Goal: Task Accomplishment & Management: Use online tool/utility

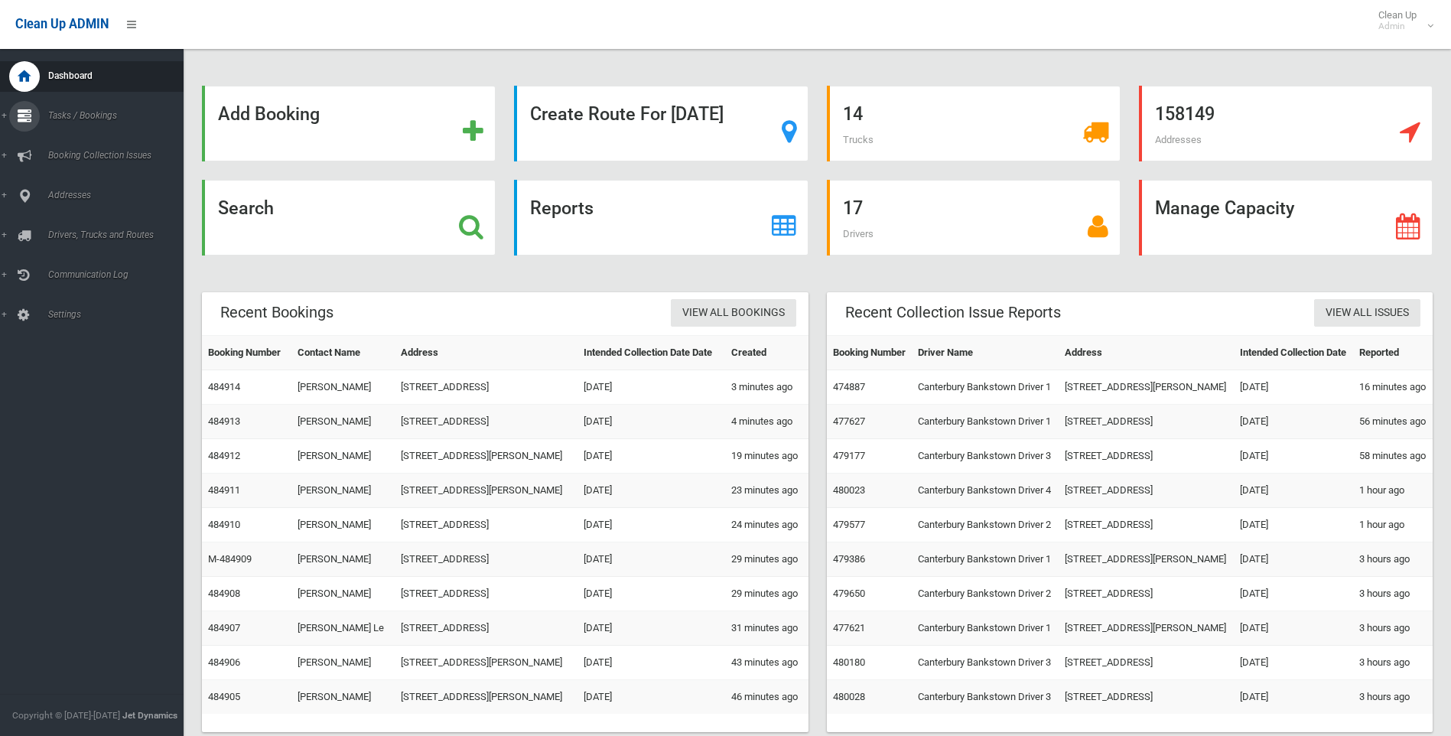
click at [63, 111] on span "Tasks / Bookings" at bounding box center [119, 115] width 151 height 11
click at [293, 208] on div "Search" at bounding box center [349, 218] width 294 height 76
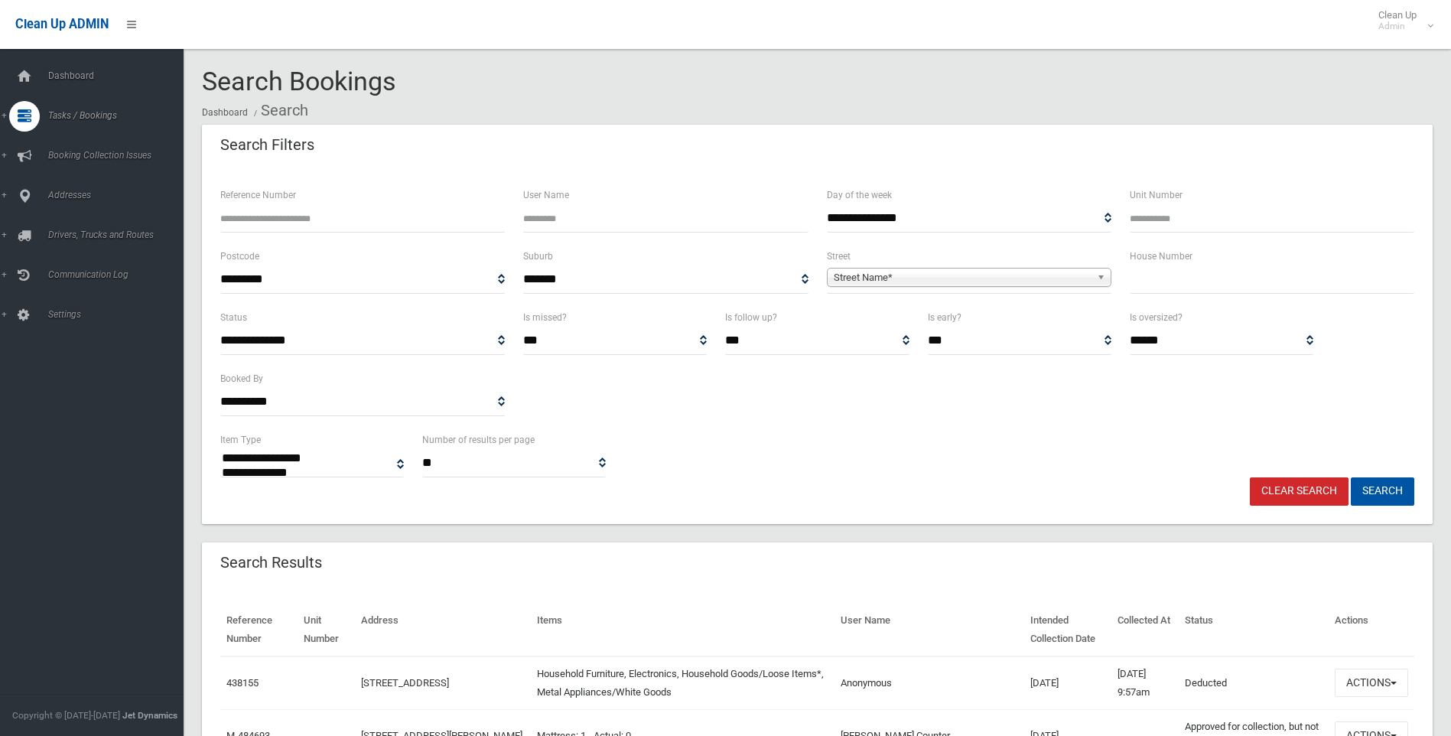
select select
click at [285, 222] on input "Reference Number" at bounding box center [362, 218] width 285 height 28
type input "******"
click at [1351, 477] on button "Search" at bounding box center [1382, 491] width 63 height 28
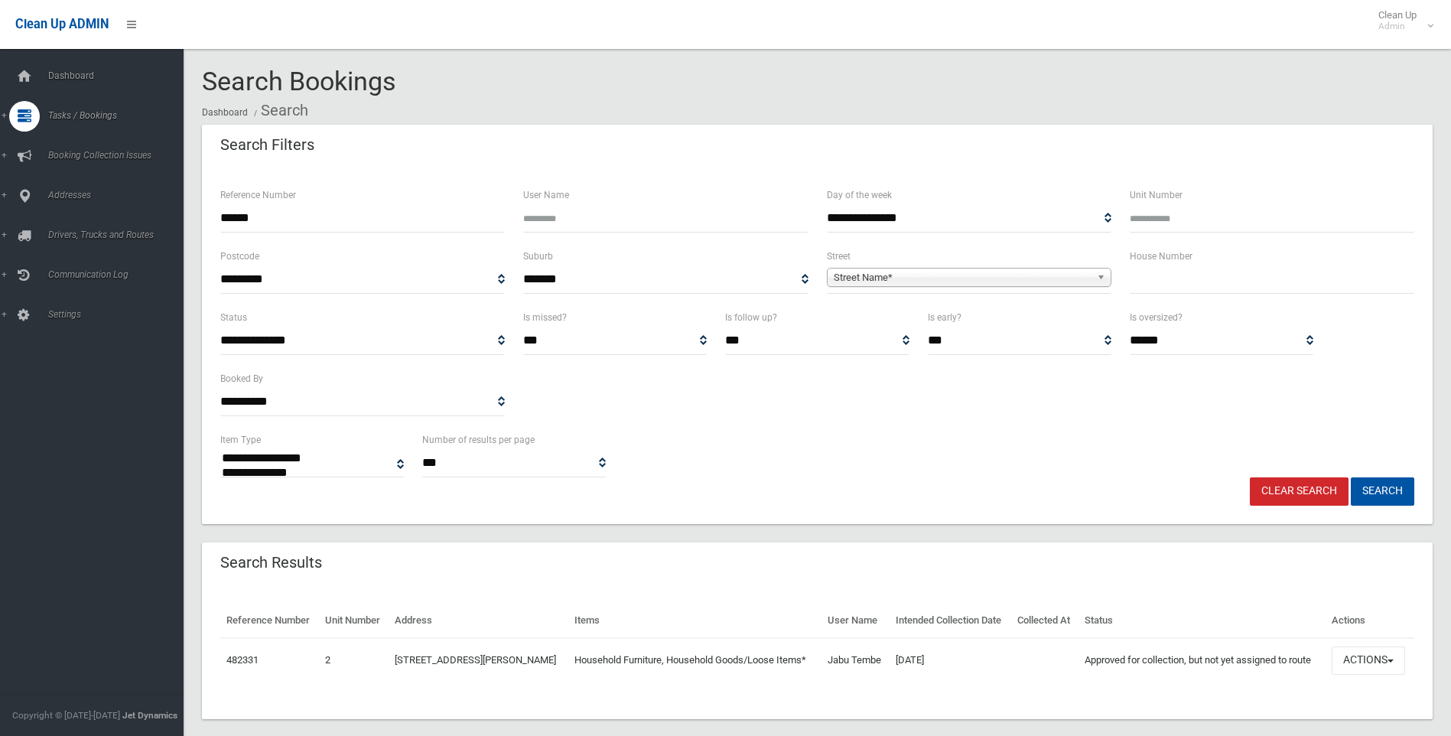
select select
click at [1389, 675] on button "Actions" at bounding box center [1368, 660] width 73 height 28
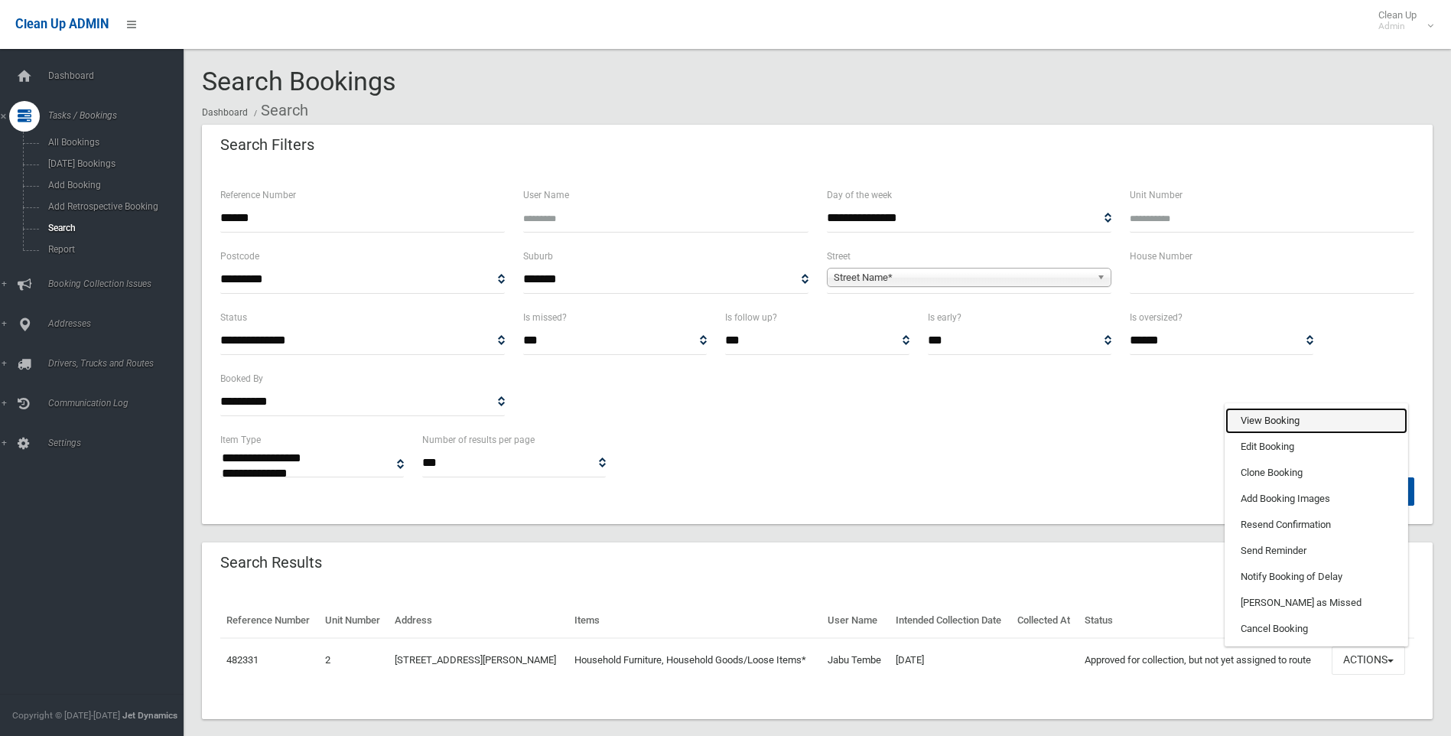
click at [1280, 434] on link "View Booking" at bounding box center [1317, 421] width 182 height 26
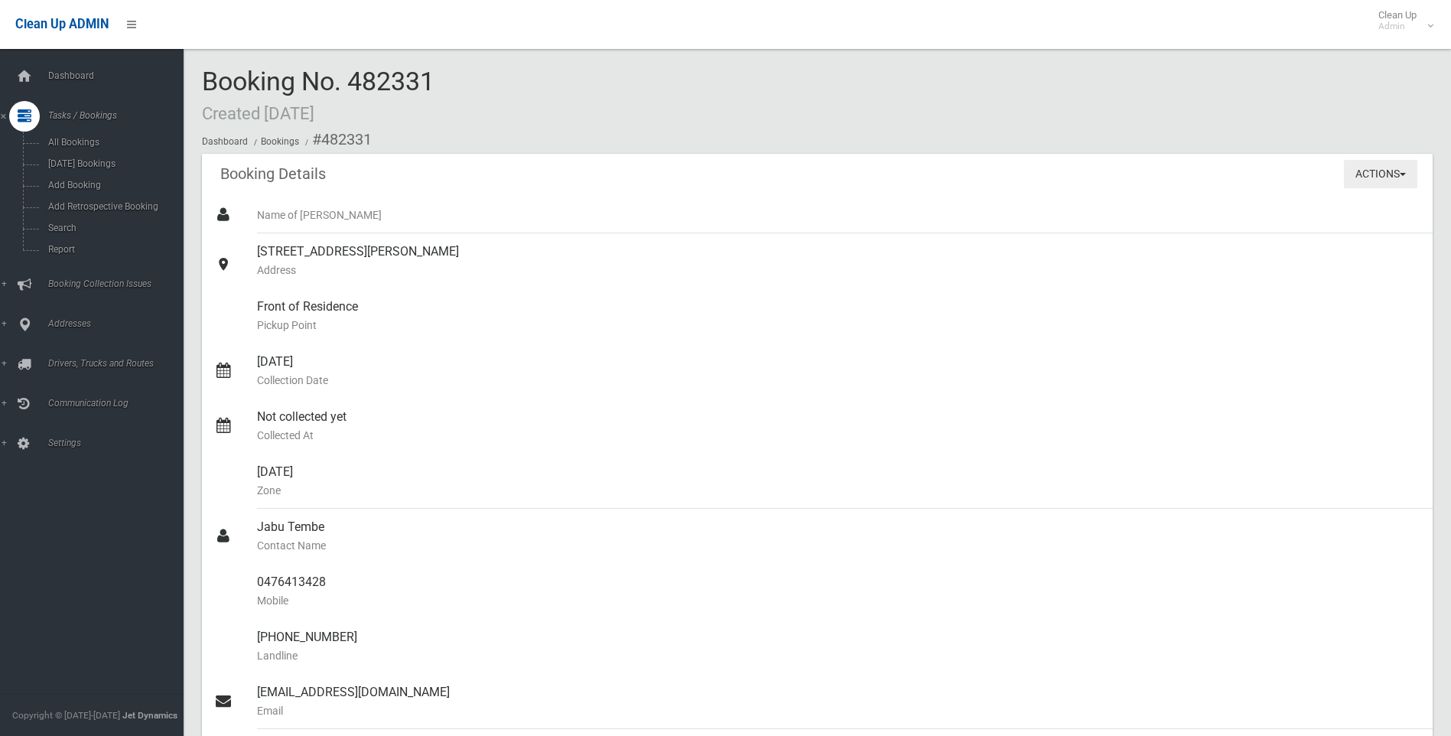
click at [1401, 175] on span "button" at bounding box center [1403, 174] width 6 height 3
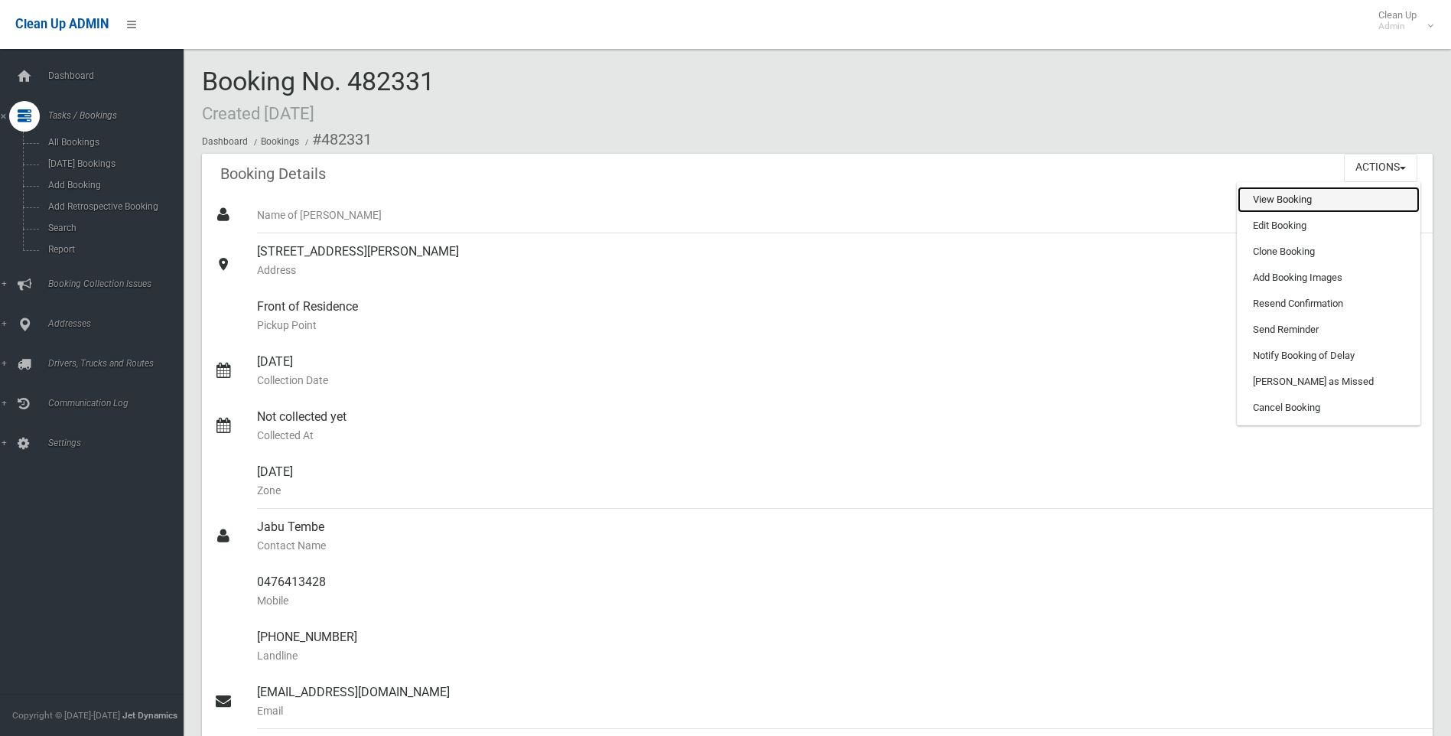
click at [1318, 196] on link "View Booking" at bounding box center [1329, 200] width 182 height 26
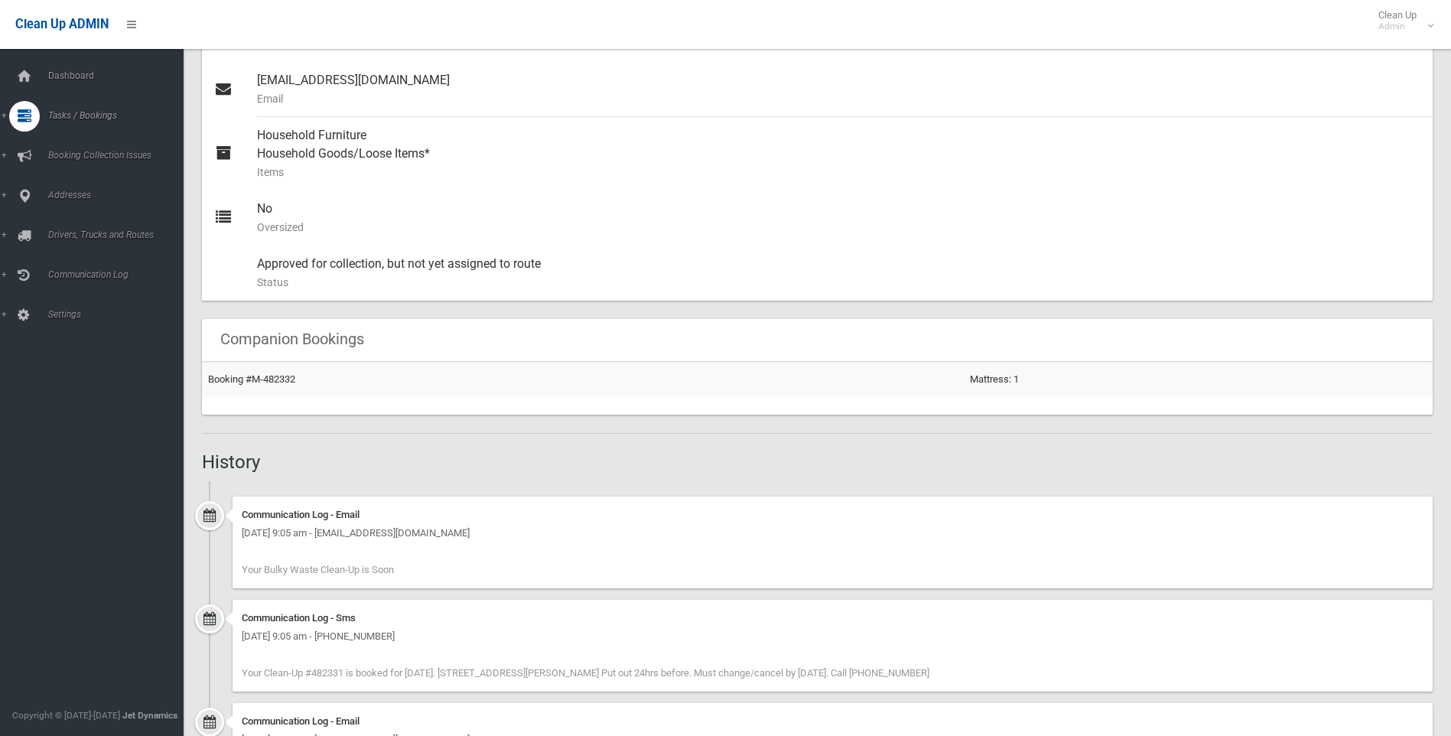
scroll to position [688, 0]
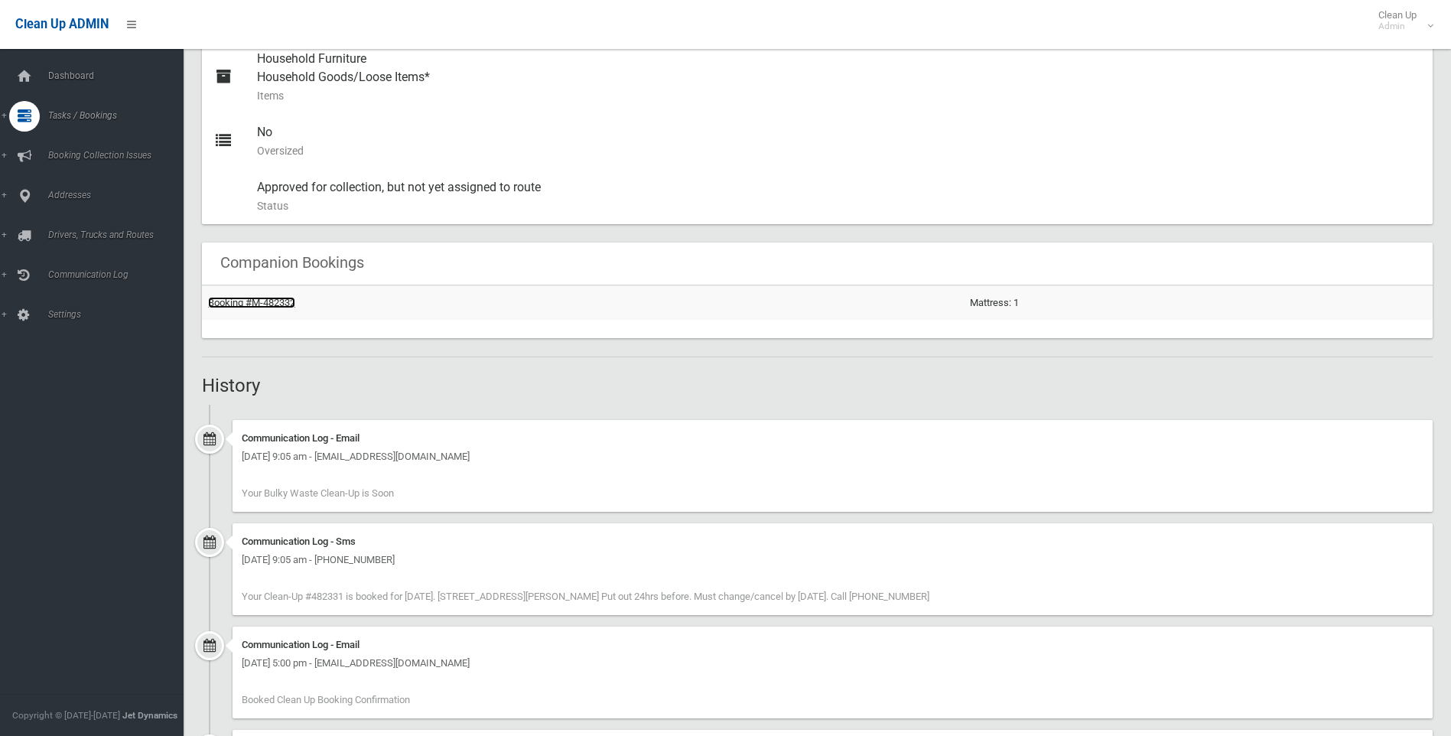
click at [259, 308] on link "Booking #M-482332" at bounding box center [251, 302] width 87 height 11
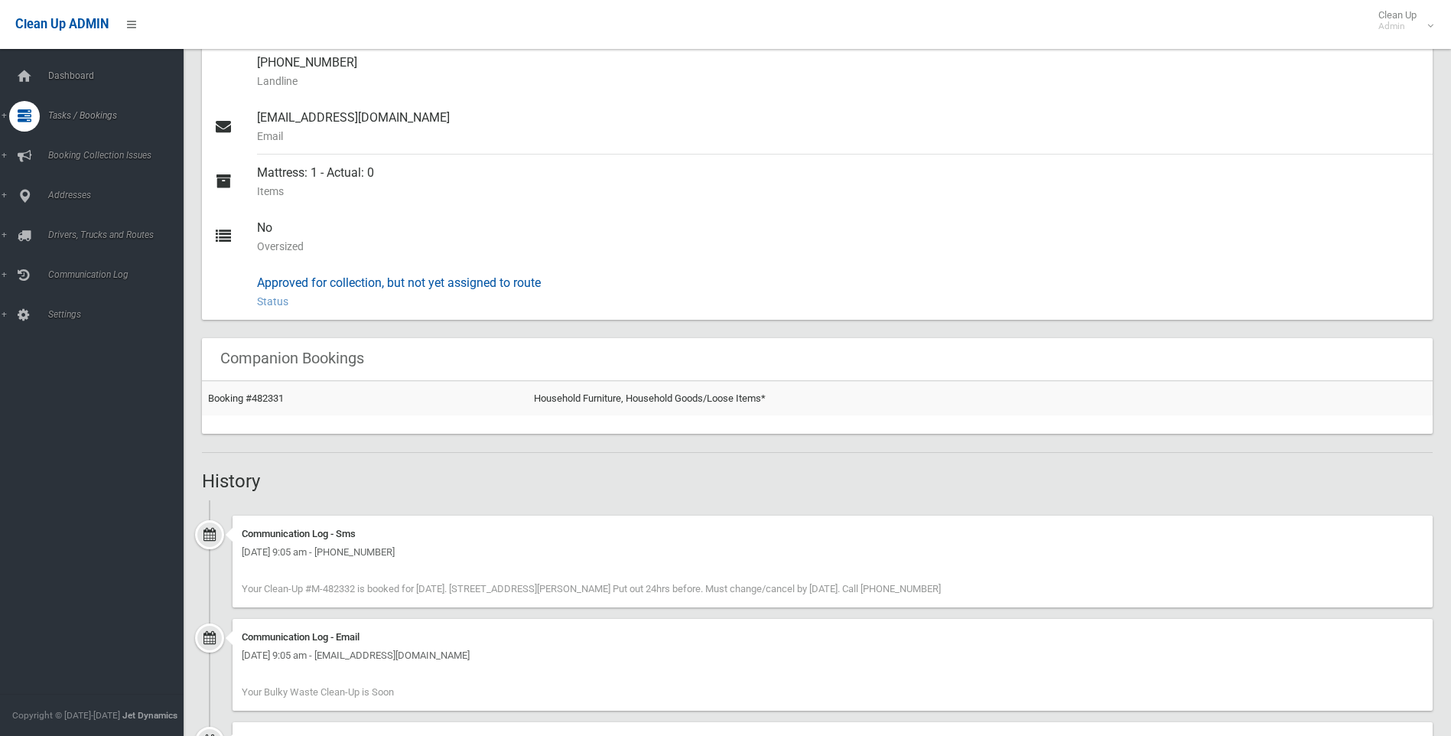
scroll to position [565, 0]
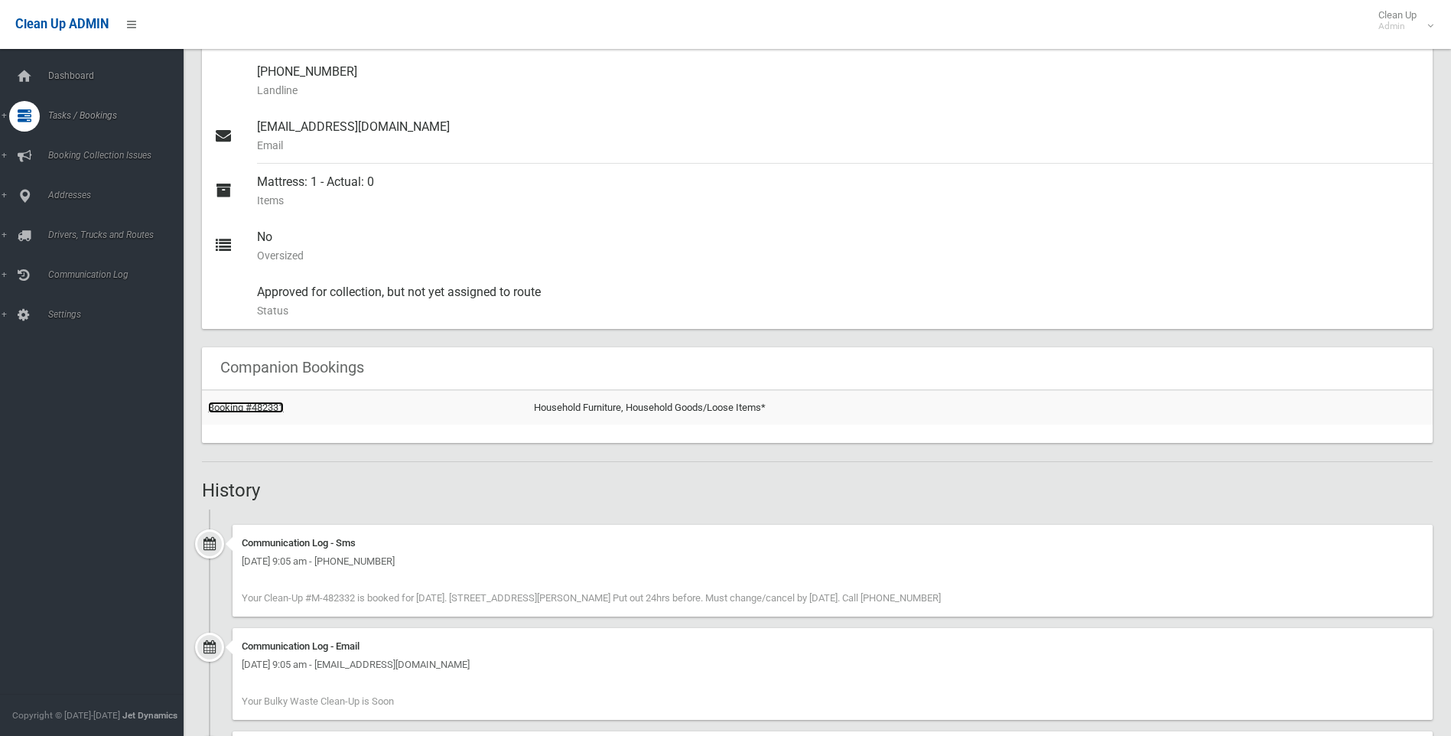
click at [260, 412] on link "Booking #482331" at bounding box center [246, 407] width 76 height 11
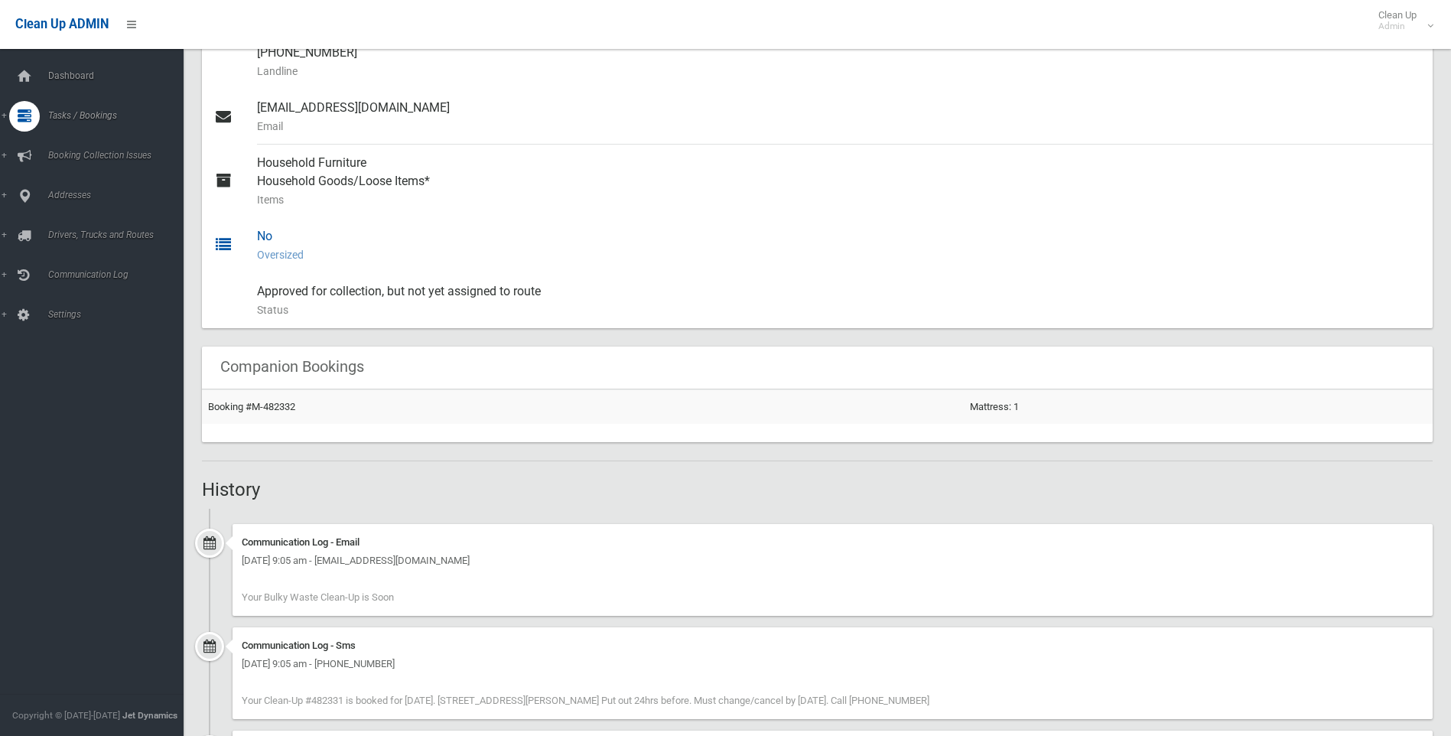
scroll to position [612, 0]
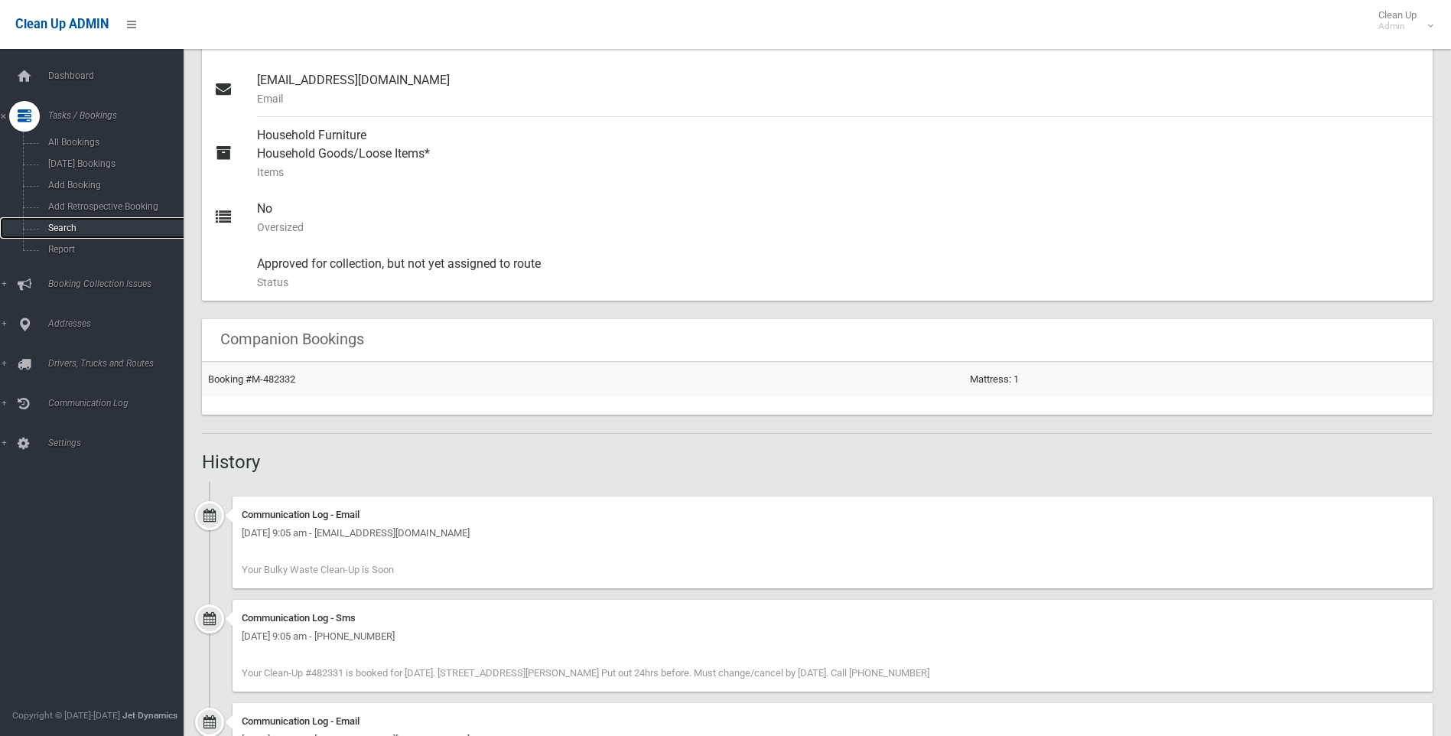
click at [64, 224] on span "Search" at bounding box center [113, 228] width 138 height 11
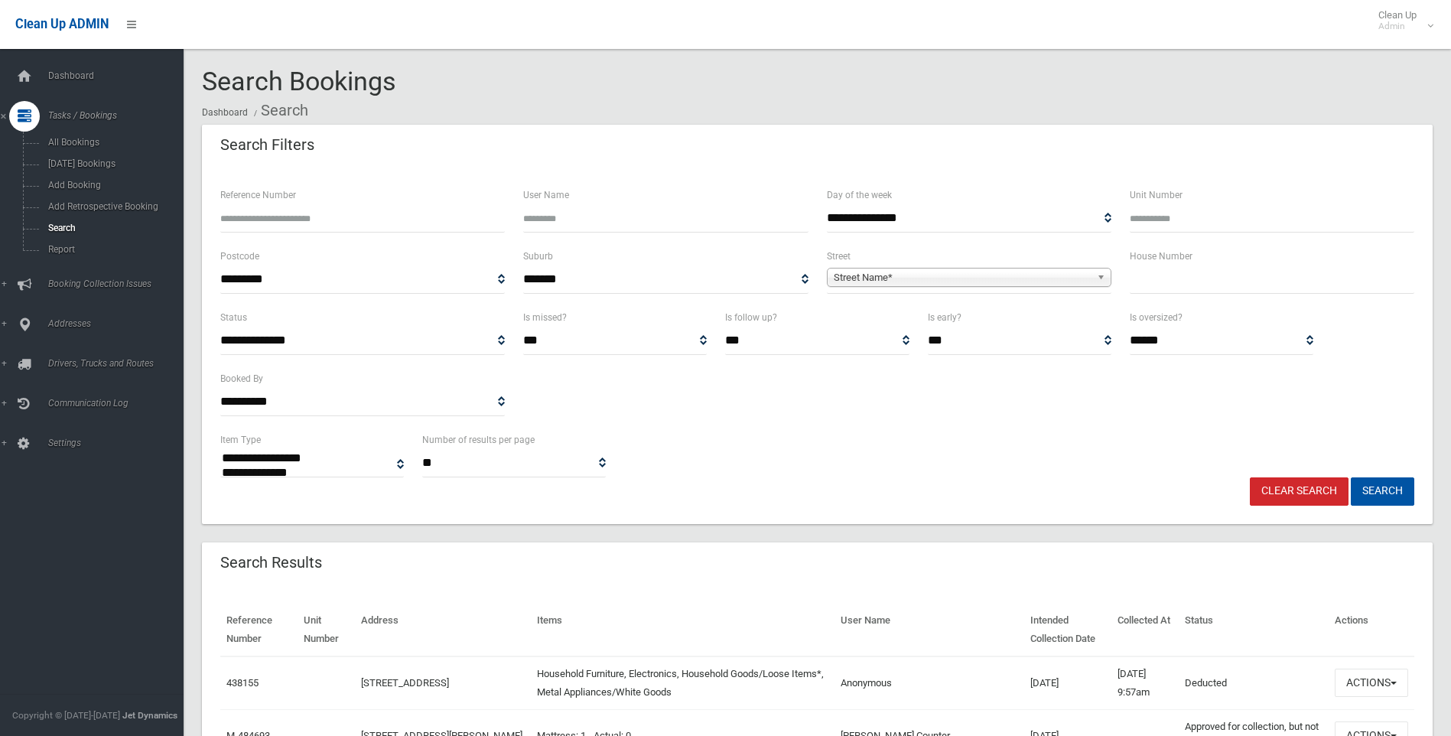
select select
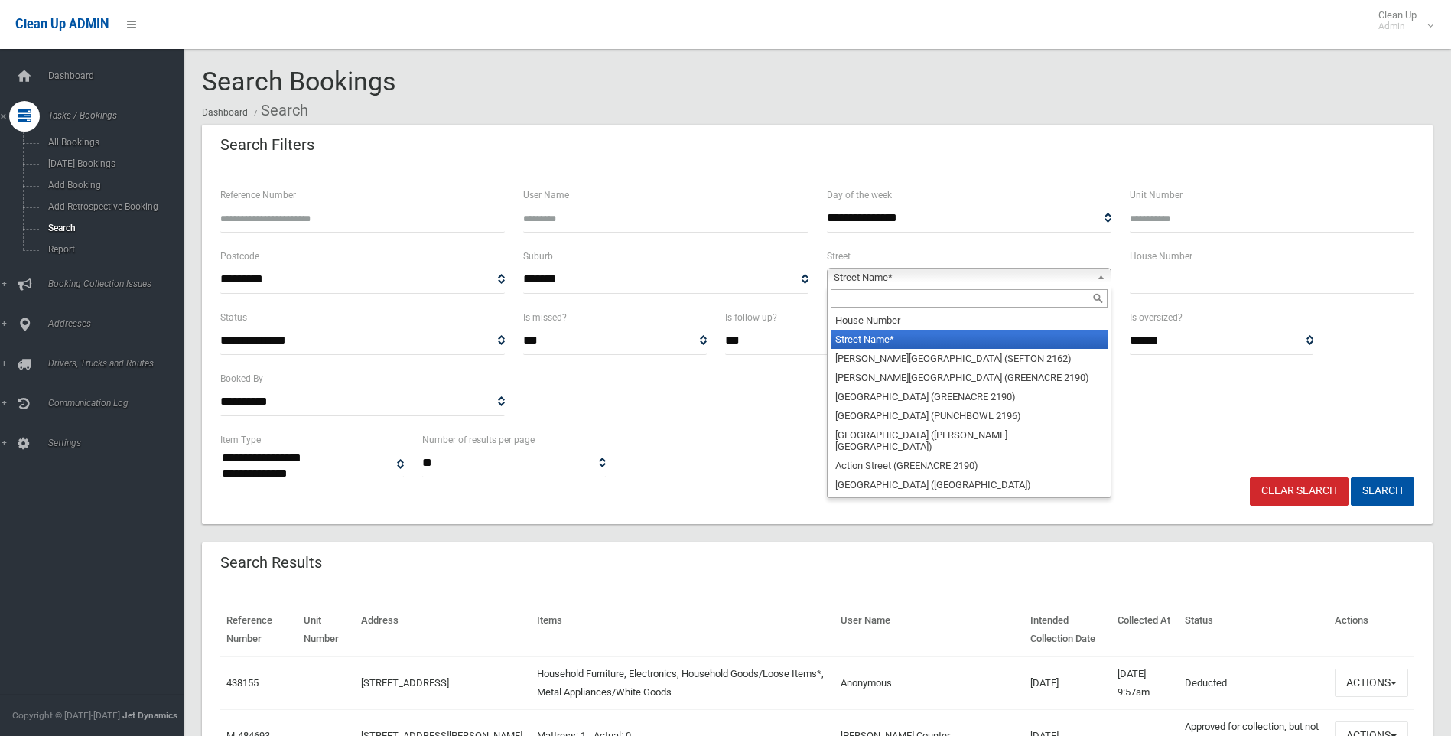
click at [858, 273] on span "Street Name*" at bounding box center [962, 278] width 257 height 18
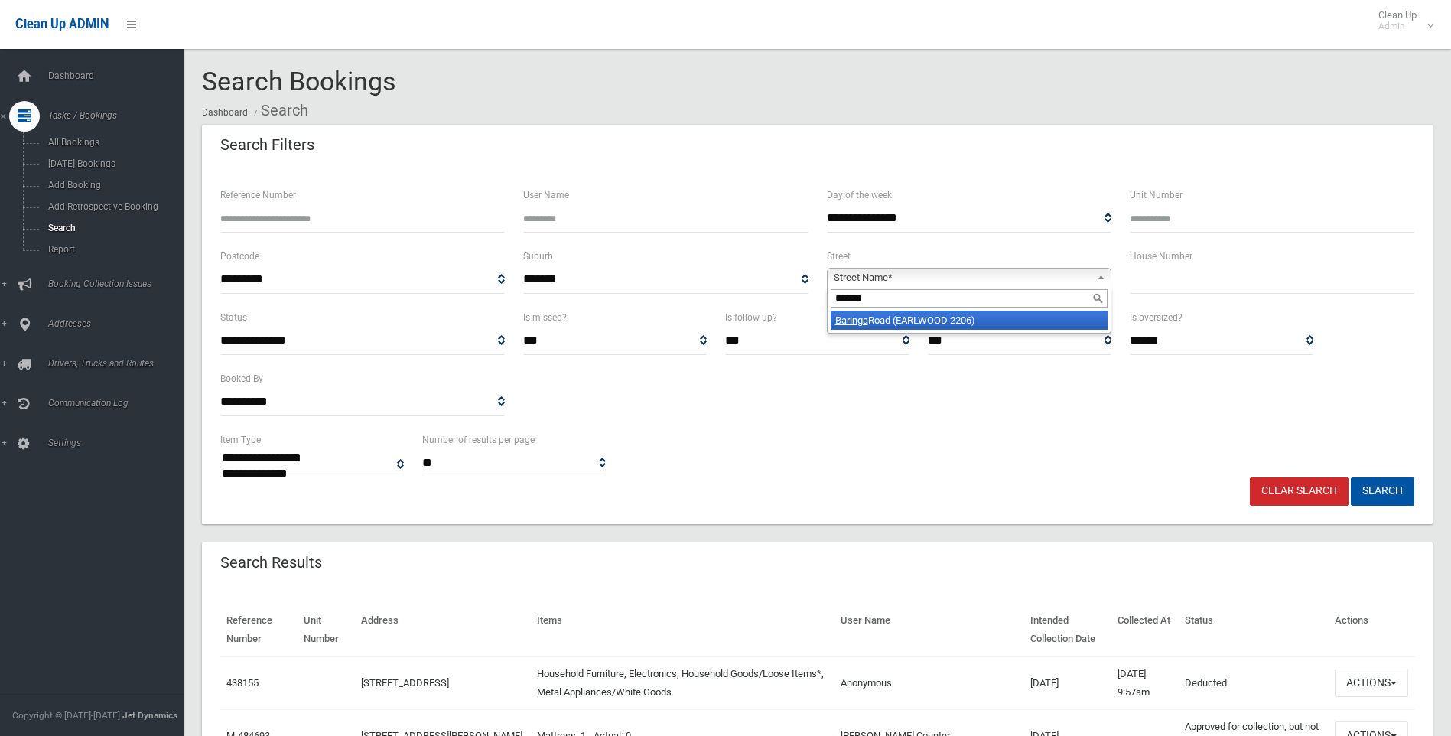
type input "*******"
click at [869, 322] on li "Baringa Road (EARLWOOD 2206)" at bounding box center [969, 320] width 277 height 19
click at [1164, 285] on input "text" at bounding box center [1272, 279] width 285 height 28
type input "*"
click at [1365, 490] on button "Search" at bounding box center [1382, 491] width 63 height 28
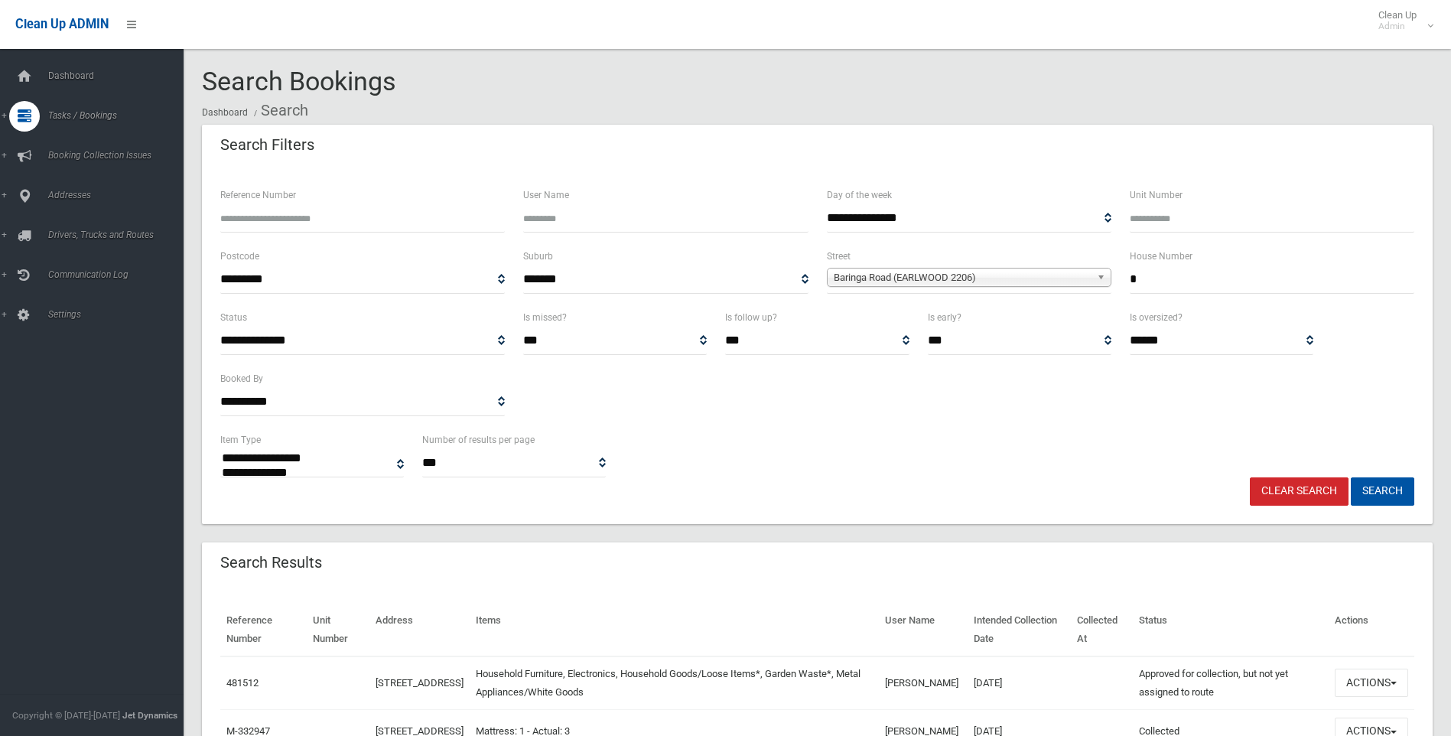
select select
click at [1388, 681] on button "Actions" at bounding box center [1371, 683] width 73 height 28
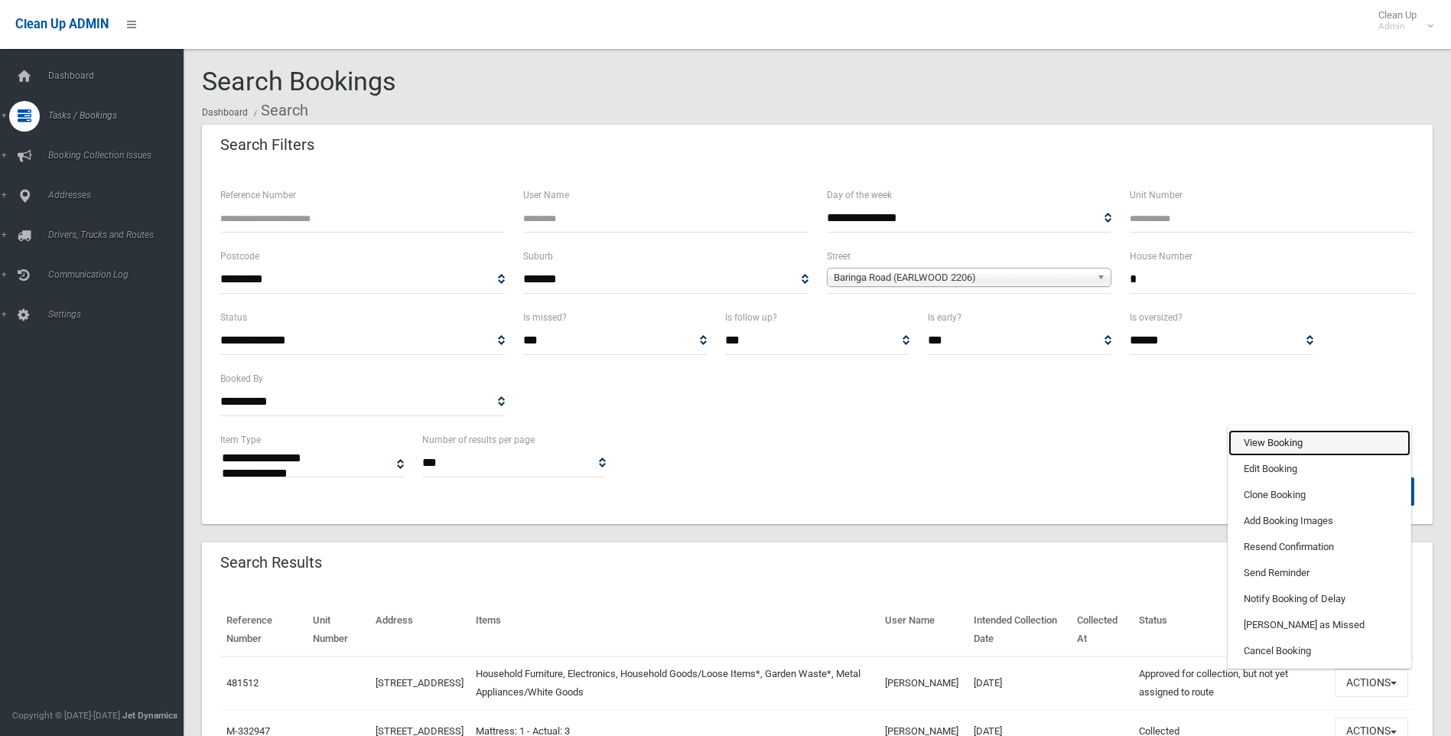
click at [1282, 435] on link "View Booking" at bounding box center [1320, 443] width 182 height 26
